Goal: Go to known website: Access a specific website the user already knows

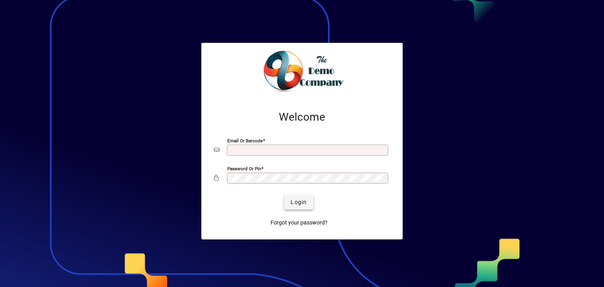
type input "**********"
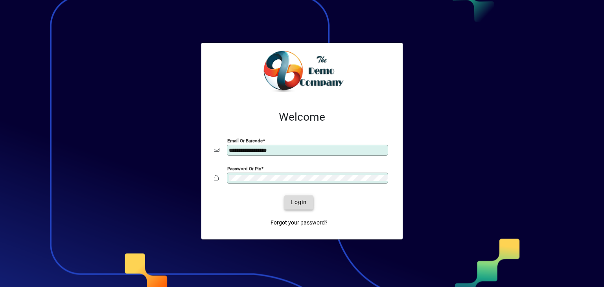
click at [304, 202] on span "Login" at bounding box center [299, 202] width 16 height 8
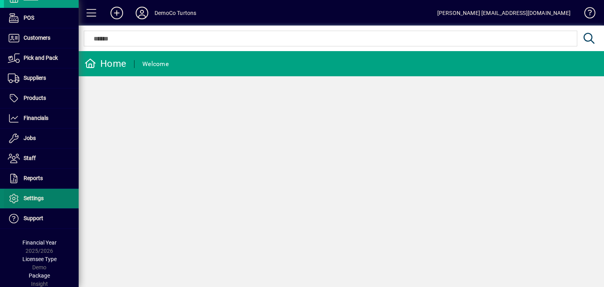
scroll to position [39, 0]
